Goal: Information Seeking & Learning: Learn about a topic

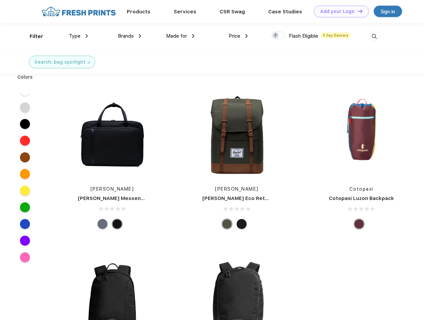
scroll to position [0, 0]
click at [339, 11] on link "Add your Logo Design Tool" at bounding box center [341, 12] width 55 height 12
click at [0, 0] on div "Design Tool" at bounding box center [0, 0] width 0 height 0
click at [357, 11] on link "Add your Logo Design Tool" at bounding box center [341, 12] width 55 height 12
click at [32, 36] on div "Filter" at bounding box center [37, 37] width 14 height 8
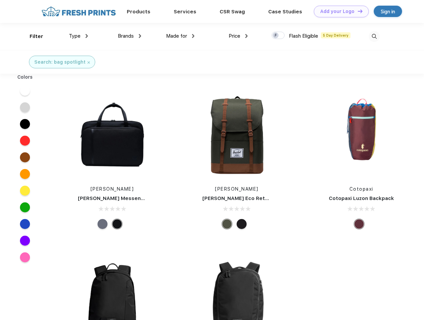
click at [79, 36] on span "Type" at bounding box center [75, 36] width 12 height 6
click at [130, 36] on span "Brands" at bounding box center [126, 36] width 16 height 6
click at [181, 36] on span "Made for" at bounding box center [176, 36] width 21 height 6
click at [239, 36] on span "Price" at bounding box center [235, 36] width 12 height 6
click at [279, 36] on div at bounding box center [278, 35] width 13 height 7
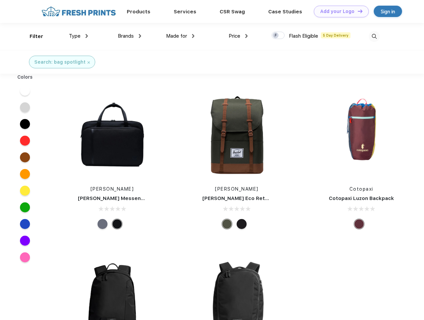
click at [276, 36] on input "checkbox" at bounding box center [274, 33] width 4 height 4
click at [374, 36] on img at bounding box center [374, 36] width 11 height 11
